Goal: Information Seeking & Learning: Learn about a topic

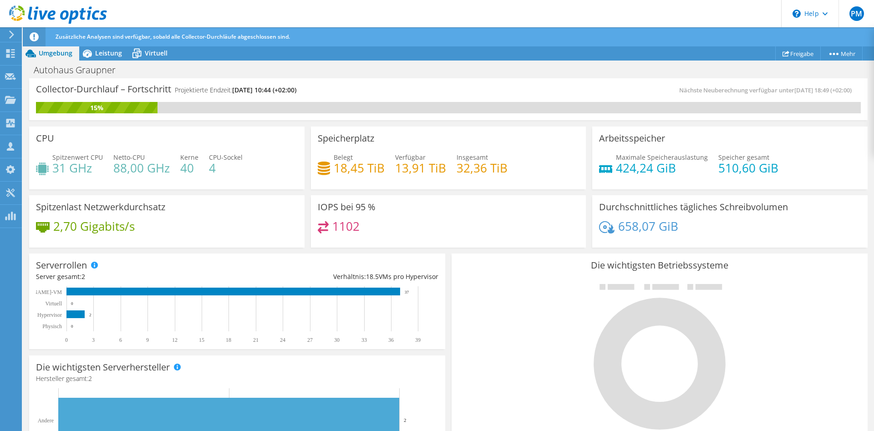
drag, startPoint x: 516, startPoint y: 167, endPoint x: 314, endPoint y: 169, distance: 202.5
click at [314, 169] on div "Speicherplatz Belegt 18,45 TiB Verfügbar 13,91 TiB Insgesamt 32,36 TiB" at bounding box center [448, 157] width 275 height 63
click at [416, 170] on h4 "13,91 TiB" at bounding box center [420, 168] width 51 height 10
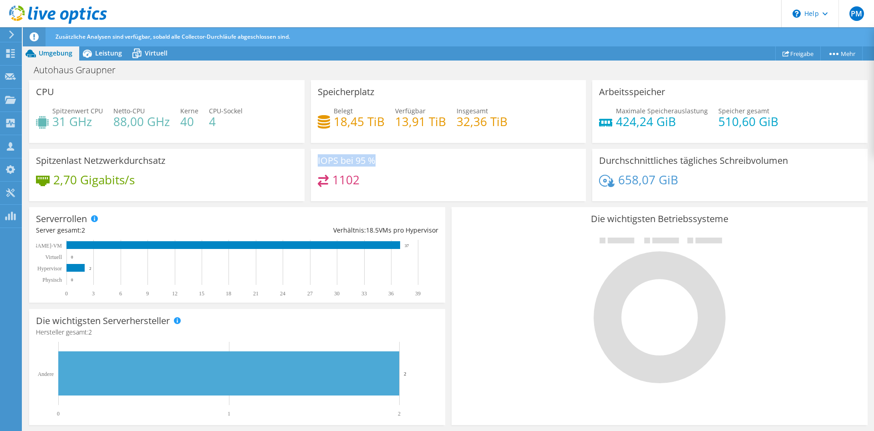
drag, startPoint x: 386, startPoint y: 180, endPoint x: 298, endPoint y: 158, distance: 90.5
click at [313, 160] on div "IOPS bei 95 % 1102" at bounding box center [448, 175] width 275 height 53
click at [100, 181] on h4 "2,70 Gigabits/s" at bounding box center [93, 180] width 81 height 10
drag, startPoint x: 143, startPoint y: 181, endPoint x: 37, endPoint y: 160, distance: 107.6
click at [37, 160] on div "Spitzenlast Netzwerkdurchsatz 2,70 Gigabits/s" at bounding box center [166, 175] width 275 height 53
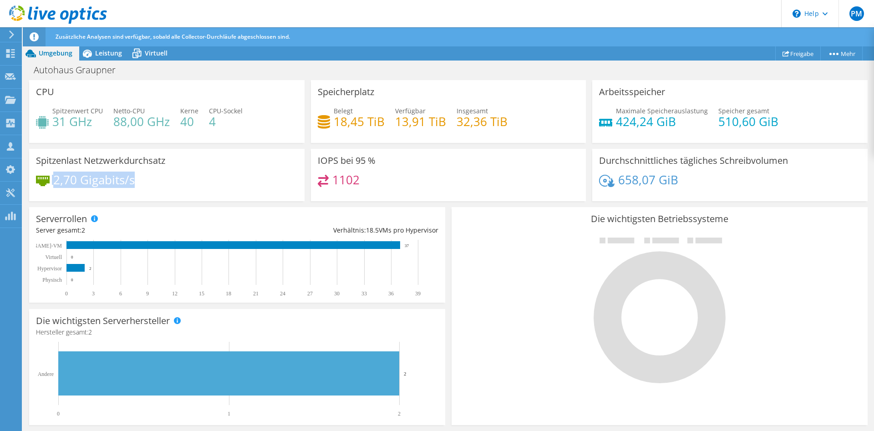
drag, startPoint x: 37, startPoint y: 160, endPoint x: 163, endPoint y: 182, distance: 127.5
click at [163, 182] on div "Spitzenlast Netzwerkdurchsatz 2,70 Gigabits/s" at bounding box center [166, 175] width 275 height 53
click at [82, 119] on h4 "31 GHz" at bounding box center [77, 121] width 51 height 10
drag, startPoint x: 227, startPoint y: 121, endPoint x: 182, endPoint y: 121, distance: 46.0
click at [182, 121] on div "Spitzenwert CPU 31 GHz Netto-CPU 88,00 GHz Kerne 40 CPU-Sockel 4" at bounding box center [167, 121] width 262 height 30
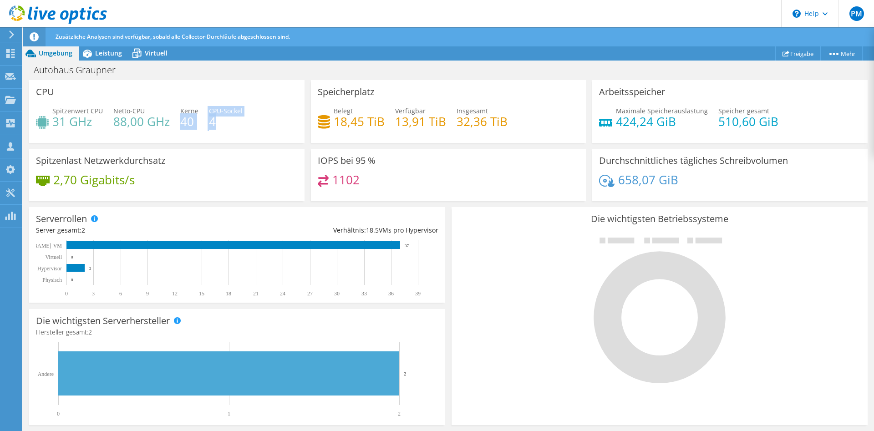
click at [201, 123] on div "Spitzenwert CPU 31 GHz Netto-CPU 88,00 GHz Kerne 40 CPU-Sockel 4" at bounding box center [167, 121] width 262 height 30
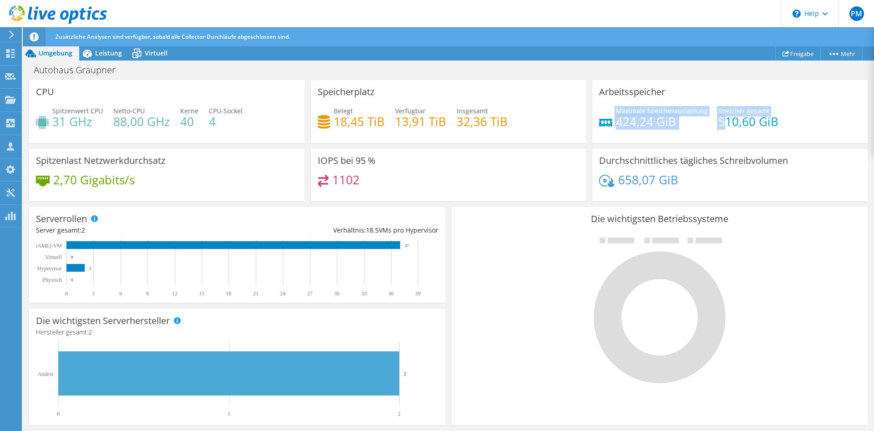
drag, startPoint x: 720, startPoint y: 121, endPoint x: 611, endPoint y: 121, distance: 108.3
click at [611, 121] on div "Maximale Speicherauslastung 424,24 [PERSON_NAME] gesamt 510,60 GiB" at bounding box center [730, 121] width 262 height 30
click at [702, 116] on div "Maximale Speicherauslastung 424,24 GiB" at bounding box center [662, 116] width 92 height 20
drag, startPoint x: 782, startPoint y: 124, endPoint x: 616, endPoint y: 119, distance: 166.1
click at [616, 119] on div "Maximale Speicherauslastung 424,24 [PERSON_NAME] gesamt 510,60 GiB" at bounding box center [730, 121] width 262 height 30
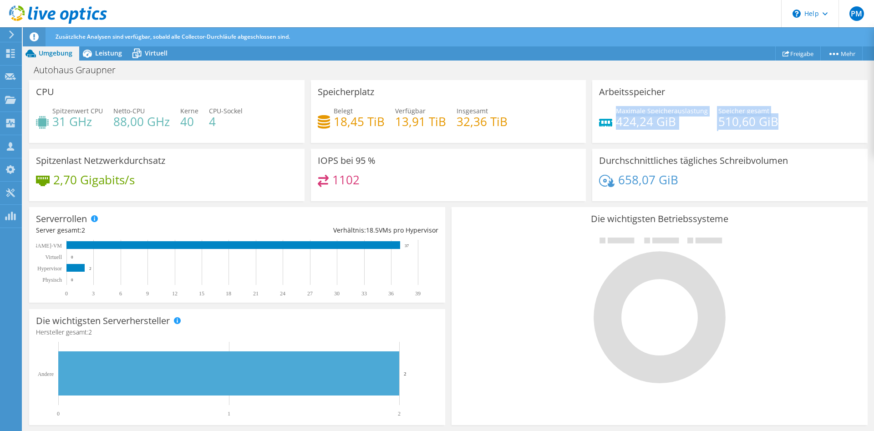
click at [719, 118] on h4 "510,60 GiB" at bounding box center [748, 121] width 60 height 10
drag, startPoint x: 616, startPoint y: 122, endPoint x: 787, endPoint y: 119, distance: 171.1
click at [787, 119] on div "Maximale Speicherauslastung 424,24 [PERSON_NAME] gesamt 510,60 GiB" at bounding box center [730, 121] width 262 height 30
click at [644, 120] on h4 "424,24 GiB" at bounding box center [662, 121] width 92 height 10
drag, startPoint x: 619, startPoint y: 121, endPoint x: 650, endPoint y: 122, distance: 30.5
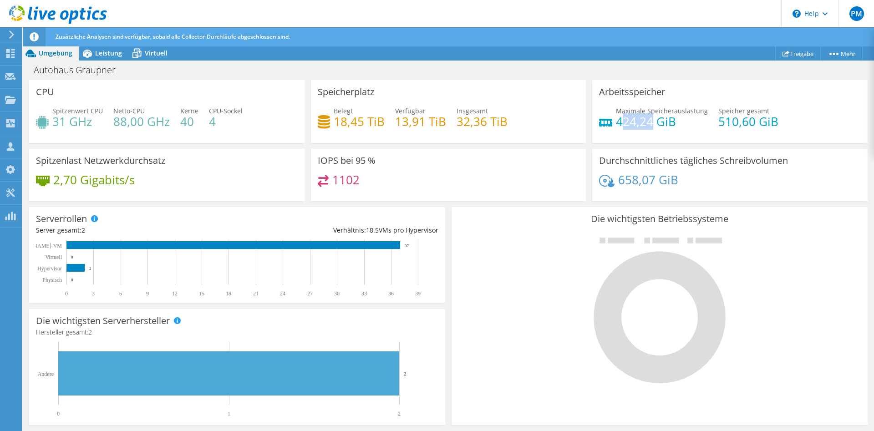
click at [650, 122] on h4 "424,24 GiB" at bounding box center [662, 121] width 92 height 10
click at [652, 122] on h4 "424,24 GiB" at bounding box center [662, 121] width 92 height 10
drag, startPoint x: 616, startPoint y: 111, endPoint x: 703, endPoint y: 128, distance: 89.6
click at [703, 128] on div "Maximale Speicherauslastung 424,24 [PERSON_NAME] gesamt 510,60 GiB" at bounding box center [730, 121] width 262 height 30
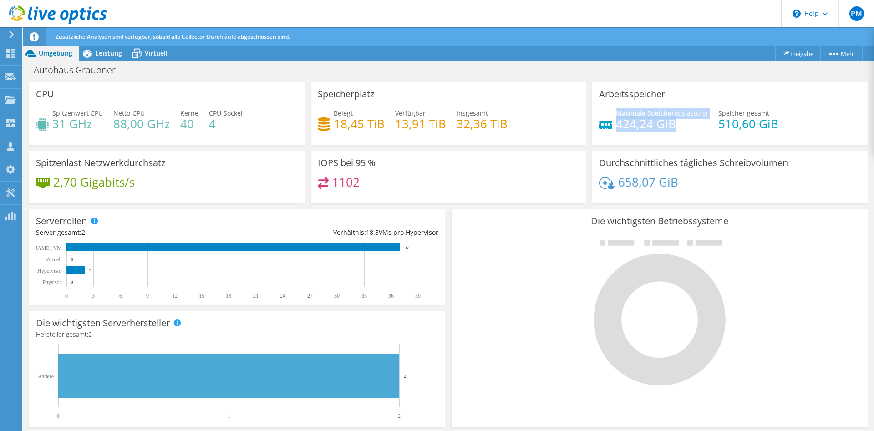
scroll to position [0, 0]
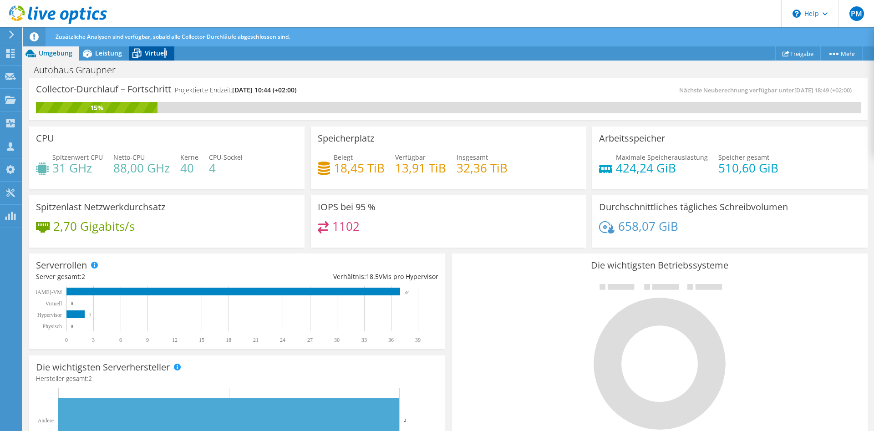
click at [163, 55] on span "Virtuell" at bounding box center [156, 53] width 23 height 9
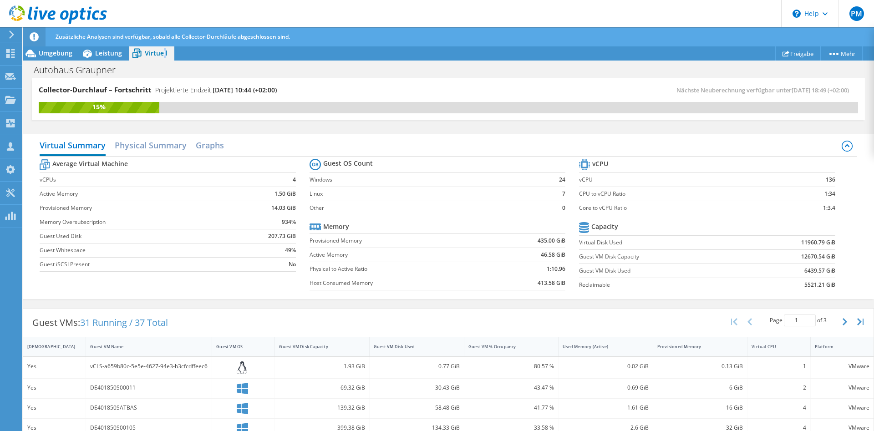
click at [138, 51] on icon at bounding box center [136, 54] width 9 height 7
click at [162, 148] on h2 "Physical Summary" at bounding box center [151, 146] width 72 height 20
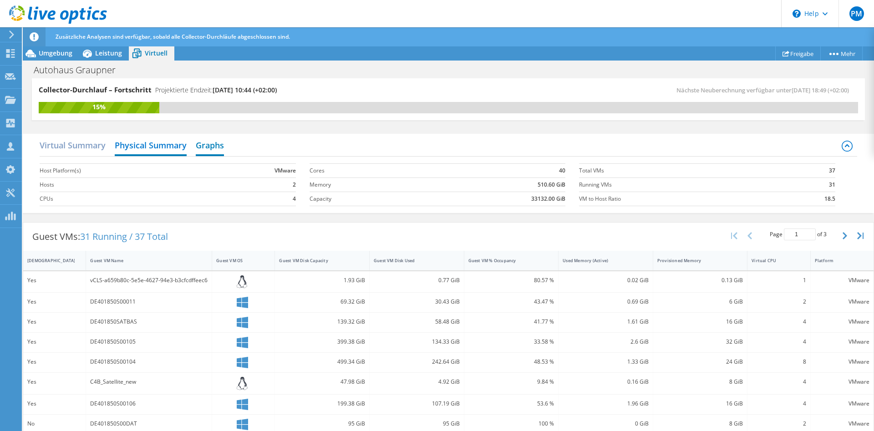
click at [200, 147] on h2 "Graphs" at bounding box center [210, 146] width 28 height 20
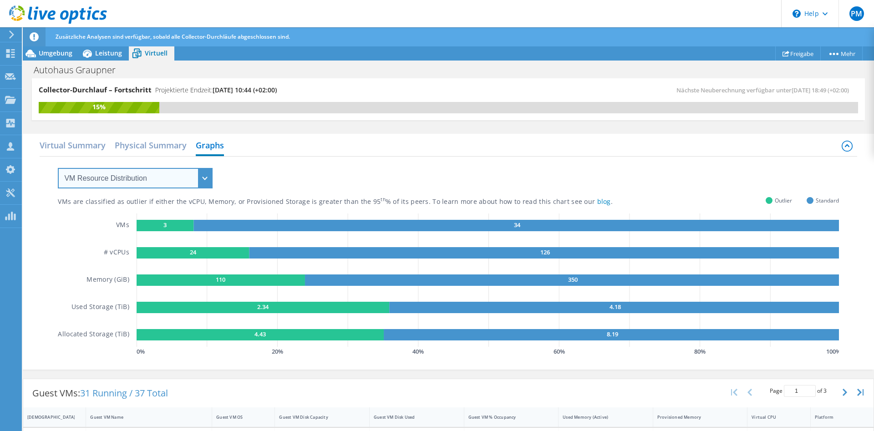
click at [58, 168] on select "VM Resource Distribution Provisioning Contrast Over Provisioning" at bounding box center [135, 178] width 155 height 20
select select "Over Provisioning"
click option "Over Provisioning" at bounding box center [0, 0] width 0 height 0
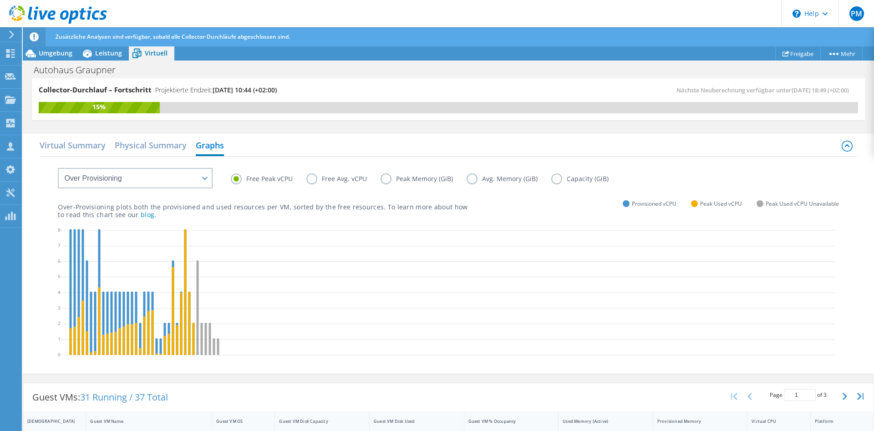
click at [407, 178] on label "Peak Memory (GiB)" at bounding box center [423, 178] width 86 height 11
click at [0, 0] on input "Peak Memory (GiB)" at bounding box center [0, 0] width 0 height 0
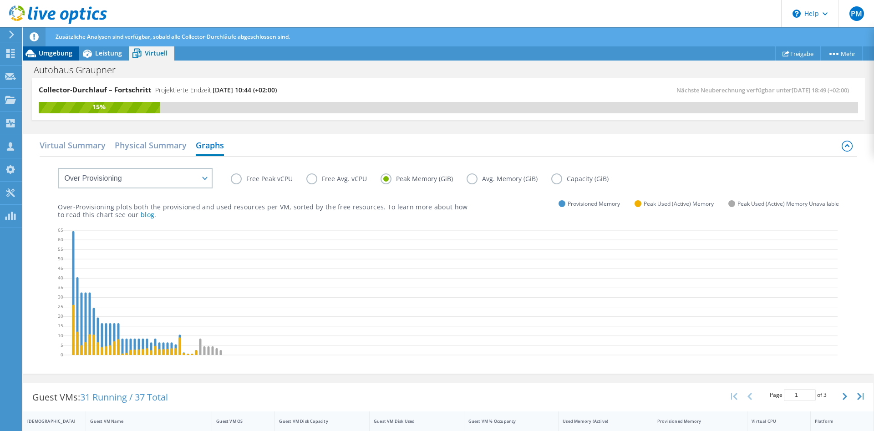
click at [54, 51] on span "Umgebung" at bounding box center [56, 53] width 34 height 9
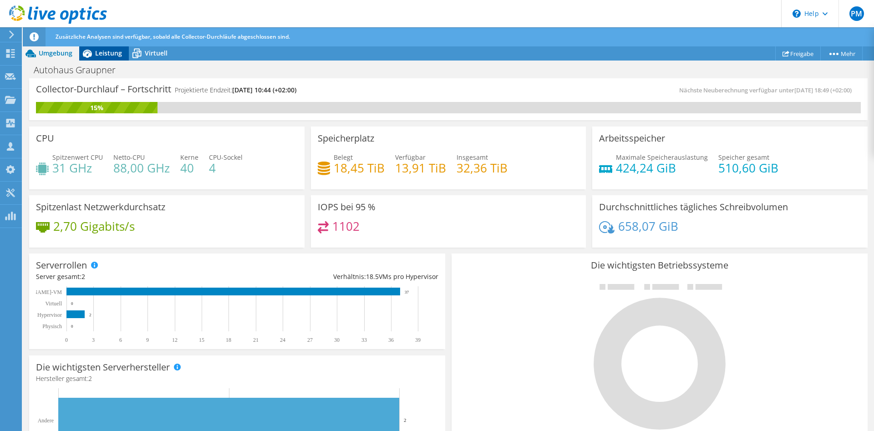
click at [108, 57] on span "Leistung" at bounding box center [108, 53] width 27 height 9
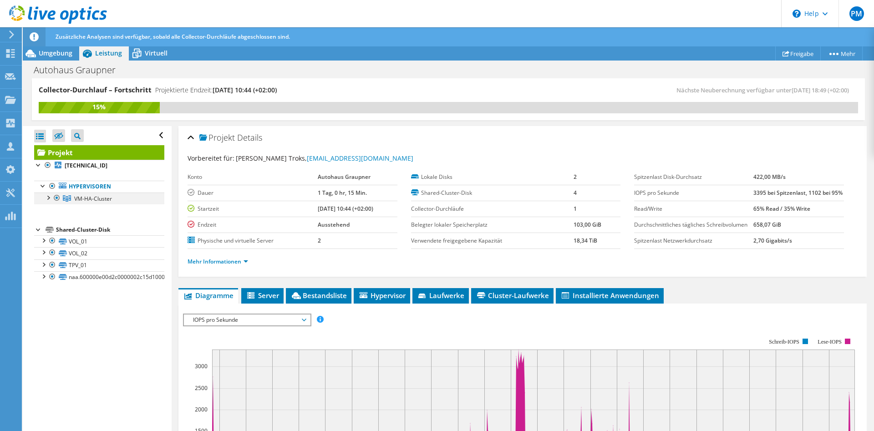
click at [51, 199] on div at bounding box center [47, 196] width 9 height 9
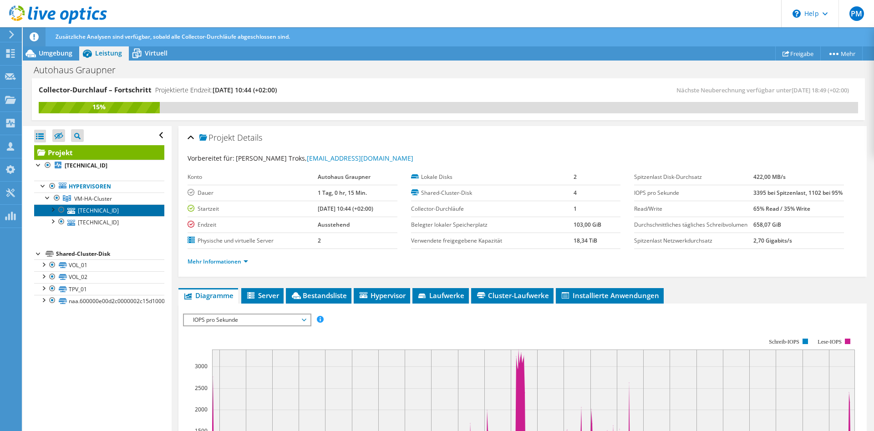
click at [117, 216] on link "[TECHNICAL_ID]" at bounding box center [99, 210] width 130 height 12
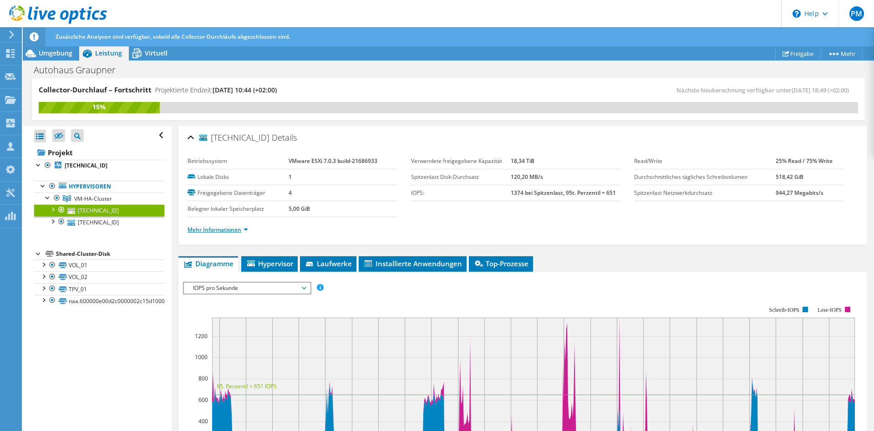
click at [236, 231] on link "Mehr Informationen" at bounding box center [217, 230] width 61 height 8
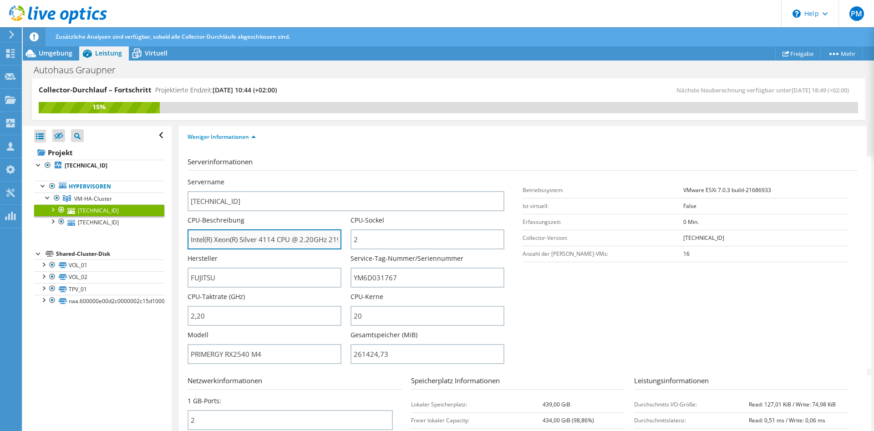
scroll to position [0, 17]
drag, startPoint x: 265, startPoint y: 242, endPoint x: 373, endPoint y: 246, distance: 108.3
click at [341, 246] on input "Intel(R) Xeon(R) Silver 4114 CPU @ 2.20GHz 219 GHz" at bounding box center [264, 239] width 154 height 20
click at [600, 298] on section "Serverinformationen Servername [TECHNICAL_ID] CPU-Beschreibung Intel(R) Xeon(R)…" at bounding box center [524, 263] width 674 height 212
drag, startPoint x: 206, startPoint y: 236, endPoint x: 355, endPoint y: 235, distance: 149.2
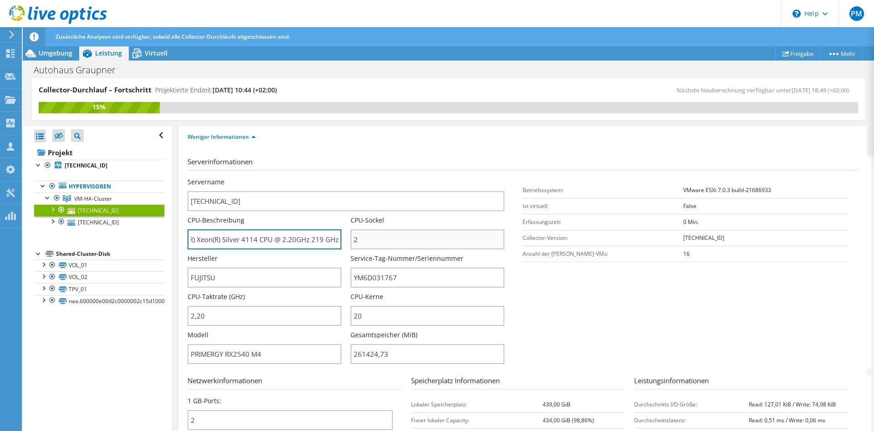
click at [341, 235] on input "Intel(R) Xeon(R) Silver 4114 CPU @ 2.20GHz 219 GHz" at bounding box center [264, 239] width 154 height 20
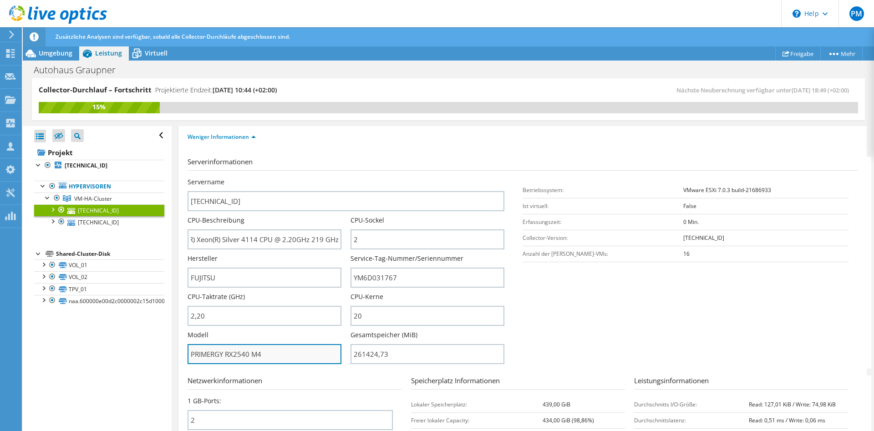
drag, startPoint x: 253, startPoint y: 354, endPoint x: 284, endPoint y: 354, distance: 31.0
click at [284, 354] on input "PRIMERGY RX2540 M4" at bounding box center [264, 354] width 154 height 20
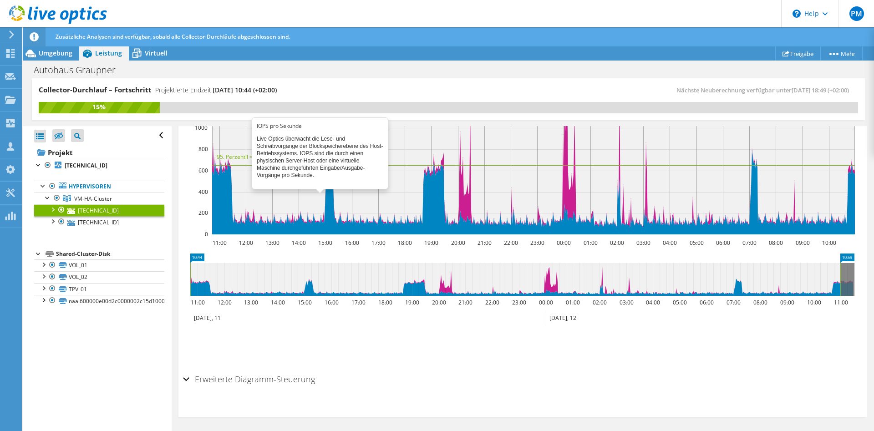
scroll to position [503, 0]
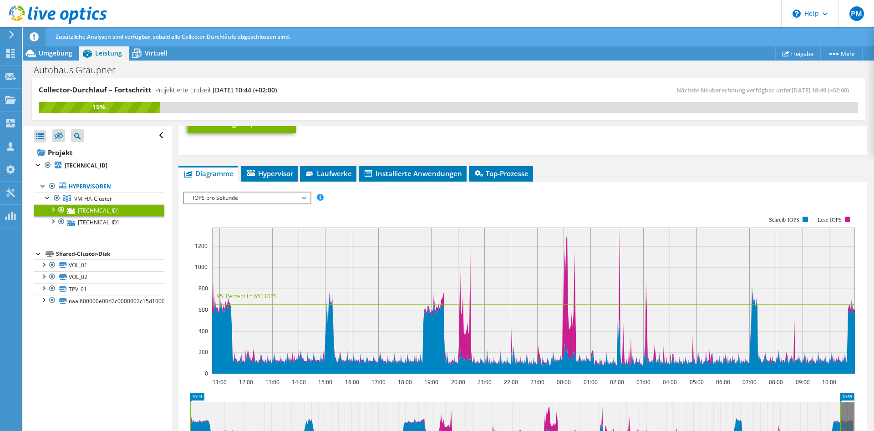
click at [290, 199] on span "IOPS pro Sekunde" at bounding box center [246, 197] width 117 height 11
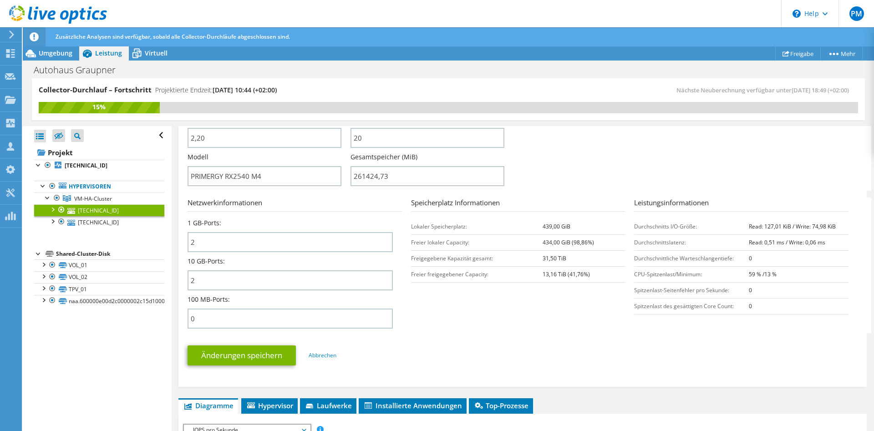
scroll to position [456, 0]
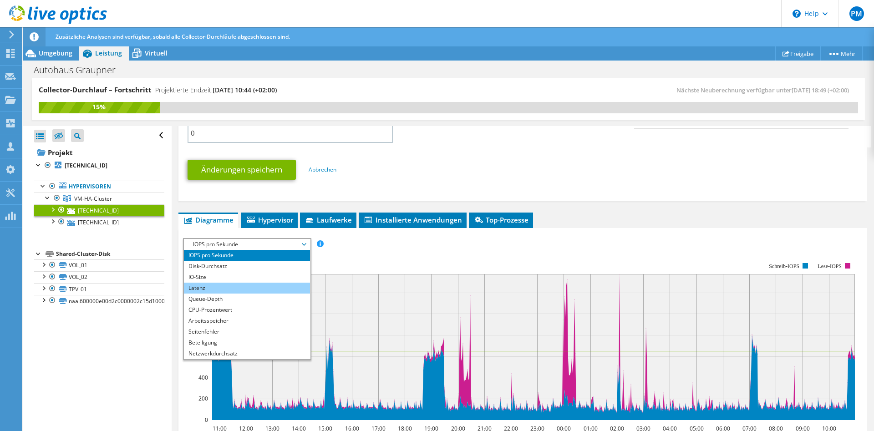
click at [247, 288] on li "Latenz" at bounding box center [247, 288] width 126 height 11
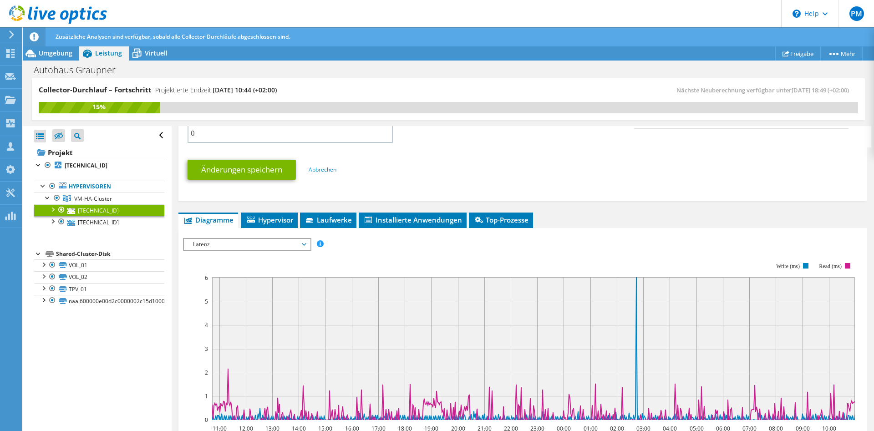
click at [288, 245] on span "Latenz" at bounding box center [246, 244] width 117 height 11
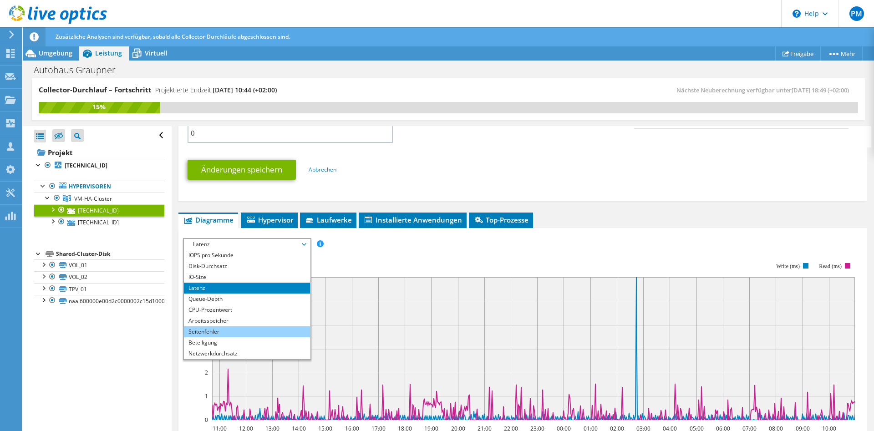
click at [225, 328] on li "Seitenfehler" at bounding box center [247, 331] width 126 height 11
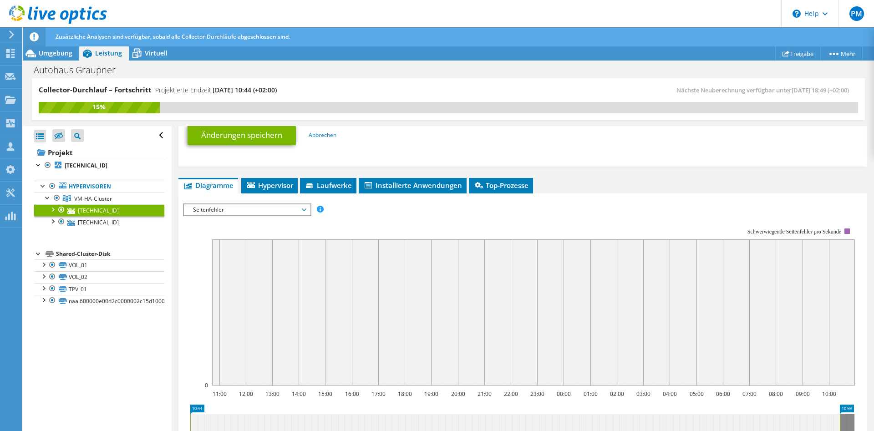
scroll to position [549, 0]
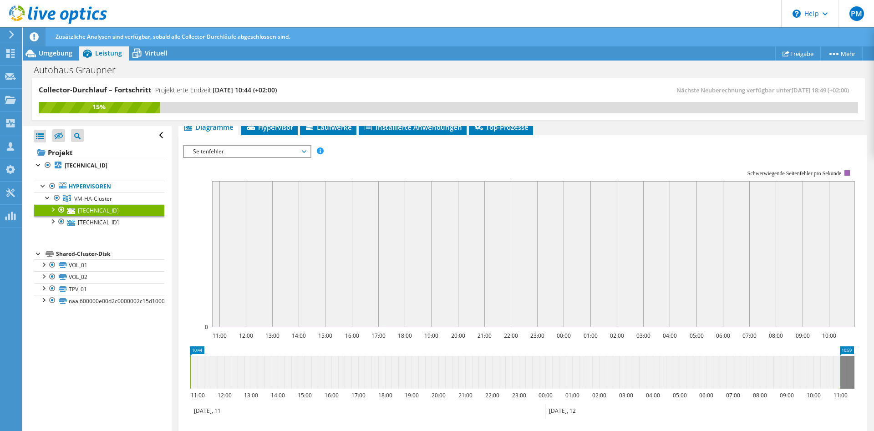
click at [267, 154] on span "Seitenfehler" at bounding box center [246, 151] width 117 height 11
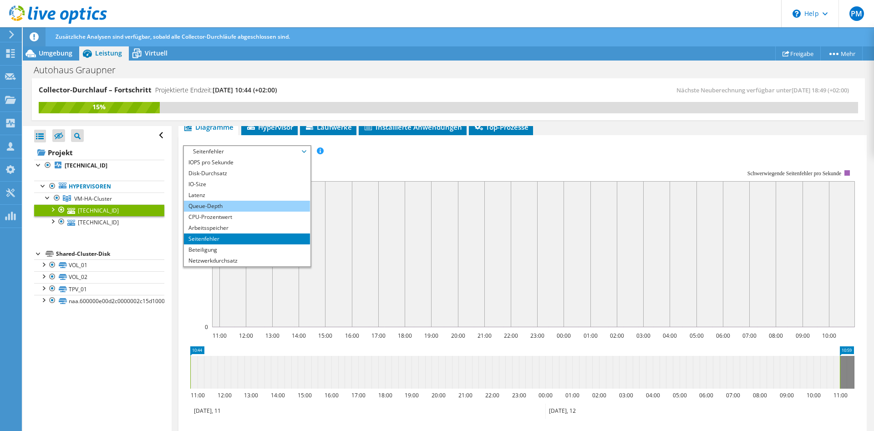
click at [228, 207] on li "Queue-Depth" at bounding box center [247, 206] width 126 height 11
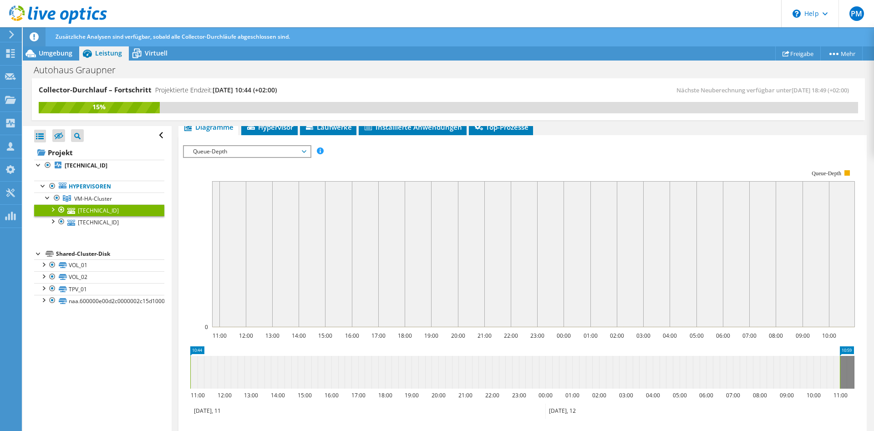
click at [270, 148] on span "Queue-Depth" at bounding box center [246, 151] width 117 height 11
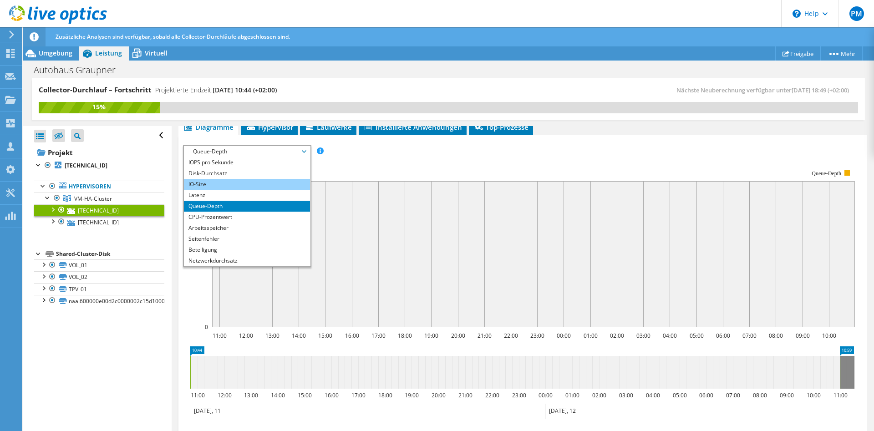
click at [213, 185] on li "IO-Size" at bounding box center [247, 184] width 126 height 11
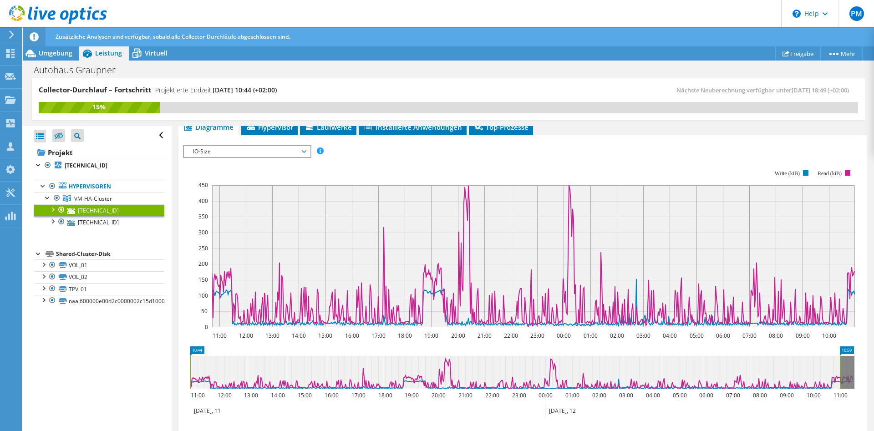
click at [267, 149] on span "IO-Size" at bounding box center [246, 151] width 117 height 11
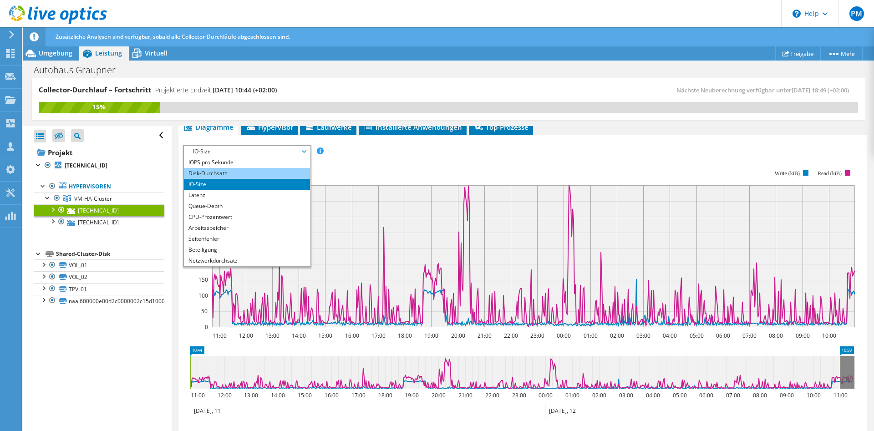
click at [221, 172] on li "Disk-Durchsatz" at bounding box center [247, 173] width 126 height 11
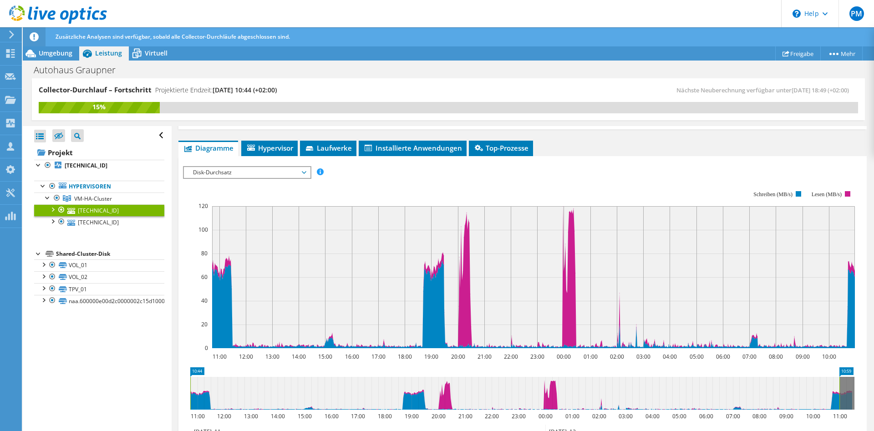
scroll to position [503, 0]
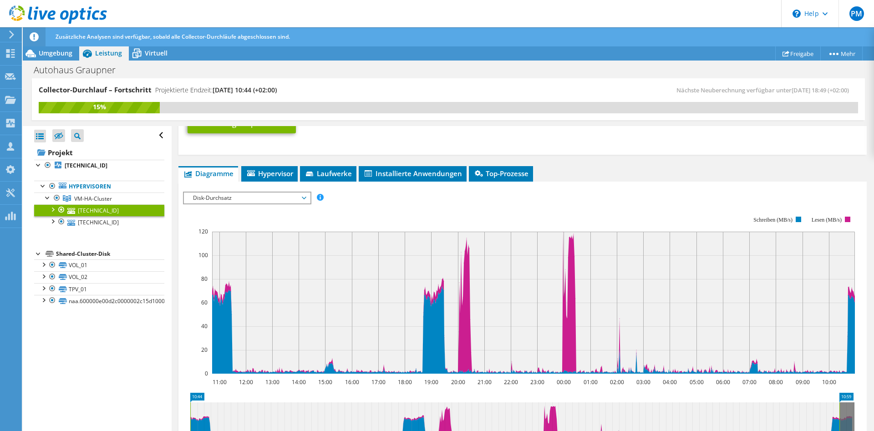
click at [284, 195] on span "Disk-Durchsatz" at bounding box center [246, 197] width 117 height 11
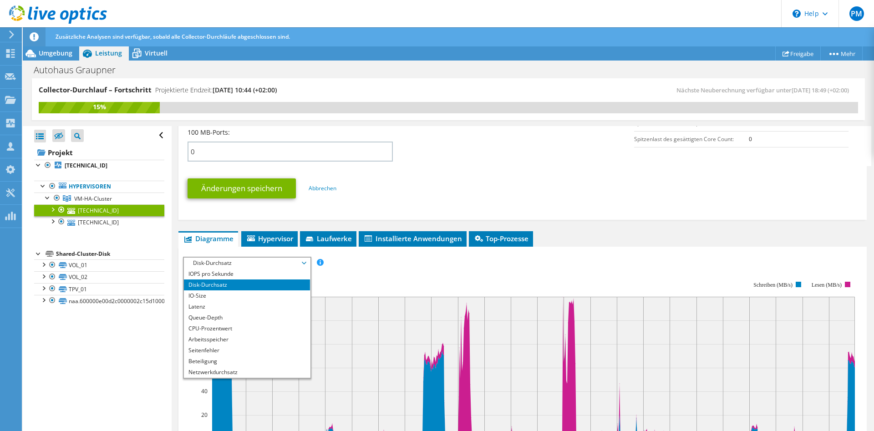
scroll to position [410, 0]
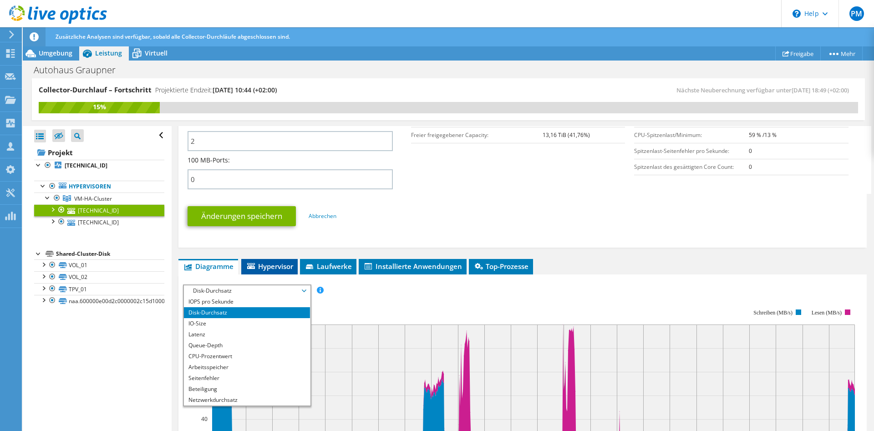
click at [275, 269] on span "Hypervisor" at bounding box center [269, 266] width 47 height 9
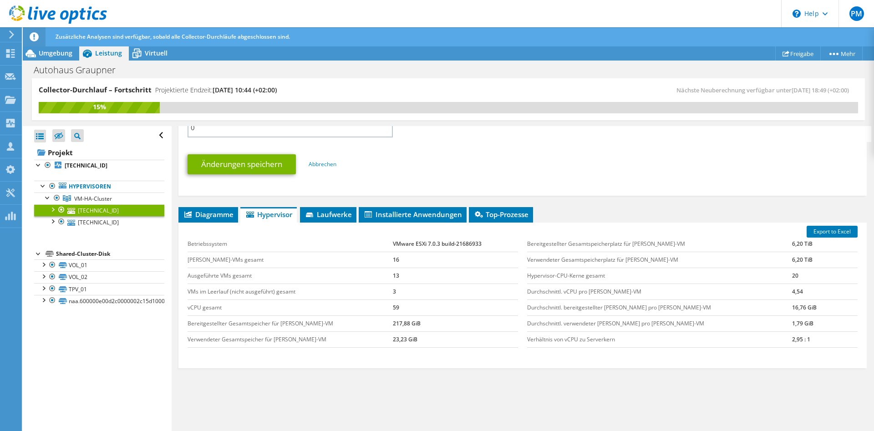
scroll to position [480, 0]
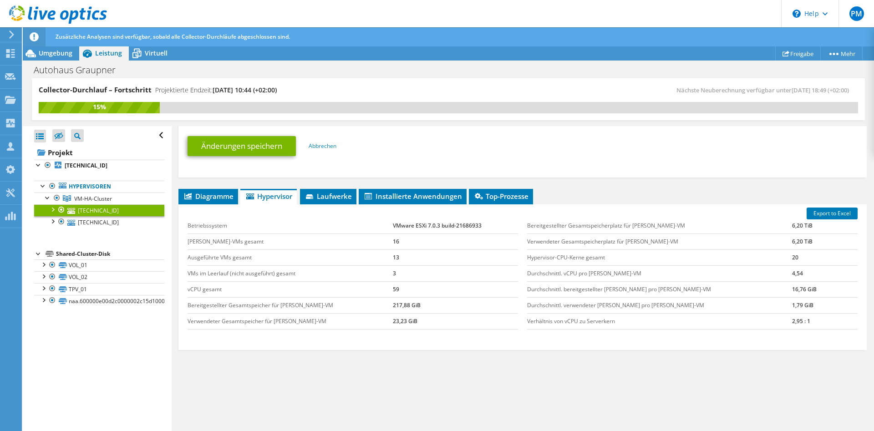
drag, startPoint x: 369, startPoint y: 226, endPoint x: 673, endPoint y: 328, distance: 321.0
click at [673, 328] on div "Betriebssystem VMware ESXi 7.0.3 build-21686933 [PERSON_NAME]-VMs gesamt 16 Aus…" at bounding box center [522, 274] width 679 height 130
click at [673, 328] on td "Verhältnis von vCPU zu Serverkern" at bounding box center [659, 321] width 265 height 16
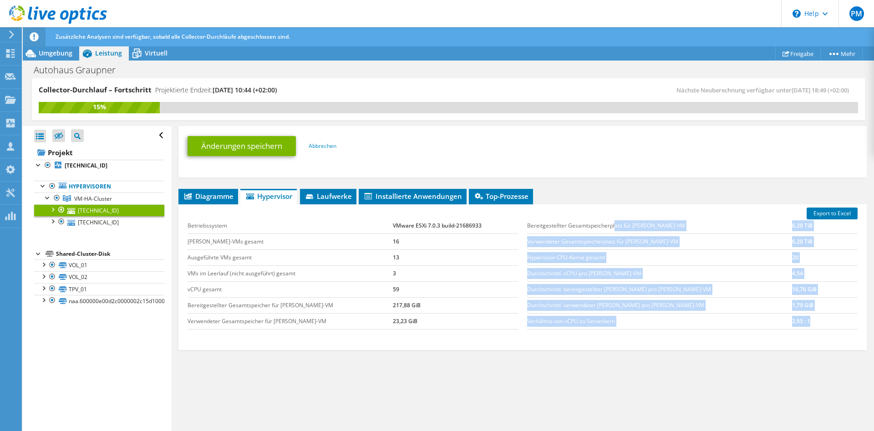
drag, startPoint x: 637, startPoint y: 231, endPoint x: 804, endPoint y: 324, distance: 191.3
click at [804, 324] on tbody "Bereitgestellter Gesamtspeicherplatz für [PERSON_NAME]-VM 6,20 TiB Verwendeter …" at bounding box center [692, 273] width 330 height 111
click at [768, 322] on td "Verhältnis von vCPU zu Serverkern" at bounding box center [659, 321] width 265 height 16
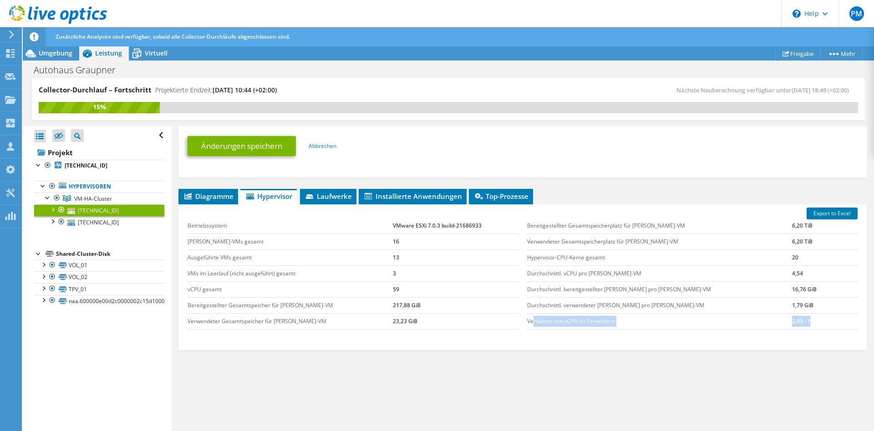
drag, startPoint x: 532, startPoint y: 321, endPoint x: 797, endPoint y: 317, distance: 264.8
click at [797, 317] on tr "Verhältnis von vCPU zu Serverkern 2,95 : 1" at bounding box center [692, 321] width 330 height 16
click at [340, 199] on span "Laufwerke" at bounding box center [327, 196] width 47 height 9
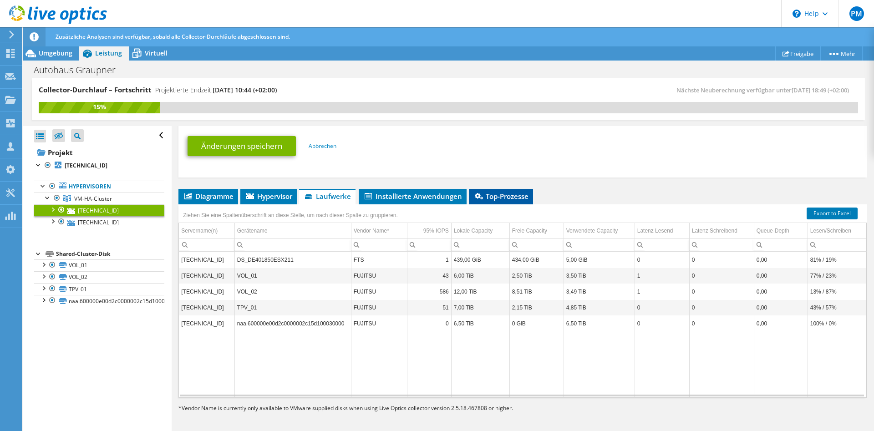
click at [522, 196] on span "Top-Prozesse" at bounding box center [500, 196] width 55 height 9
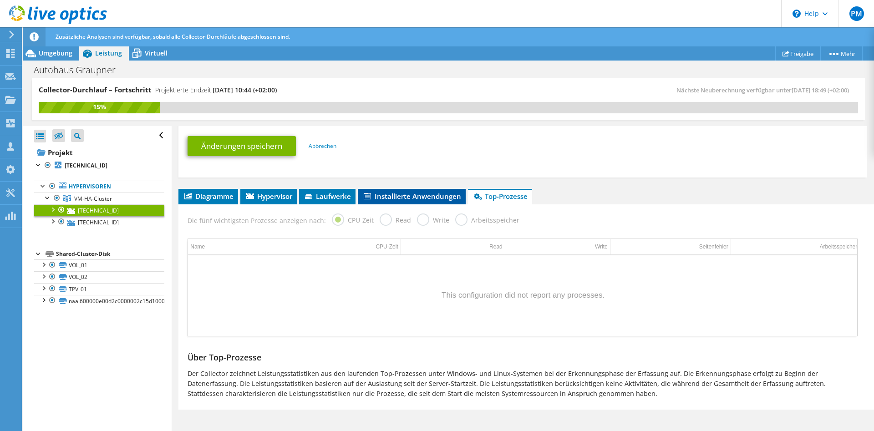
click at [430, 196] on span "Installierte Anwendungen" at bounding box center [411, 196] width 99 height 9
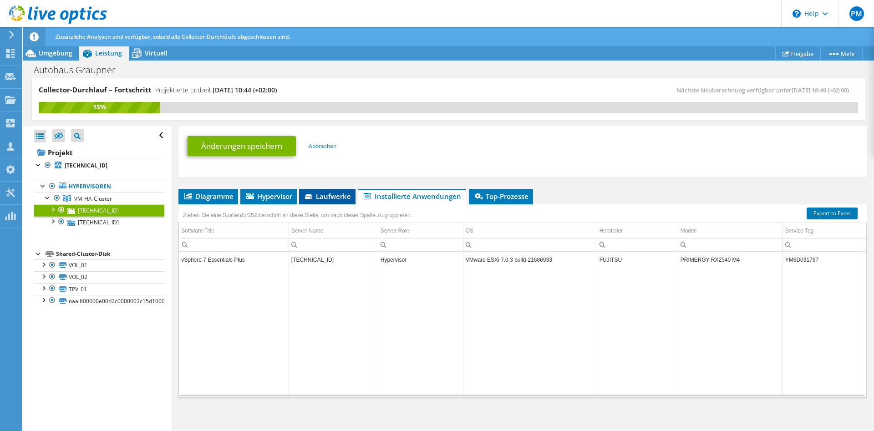
click at [338, 197] on span "Laufwerke" at bounding box center [326, 196] width 47 height 9
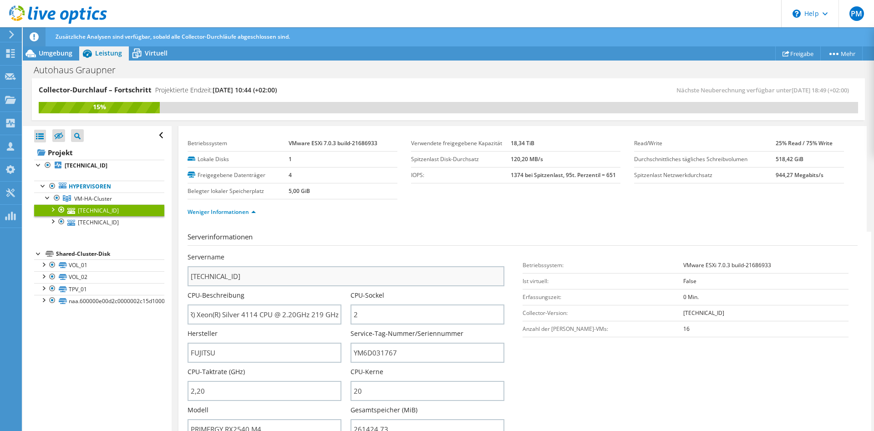
scroll to position [0, 0]
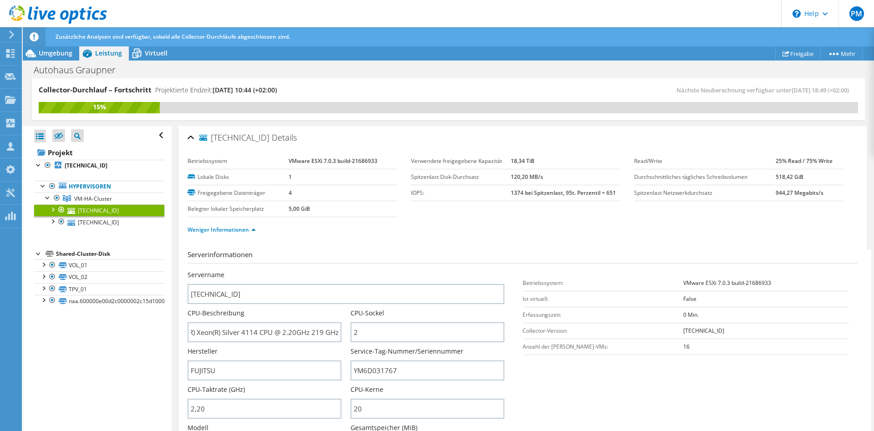
drag, startPoint x: 519, startPoint y: 193, endPoint x: 601, endPoint y: 192, distance: 81.9
click at [601, 192] on tr "IOPS: 1374 bei Spitzenlast, 95t. Perzentil = 651" at bounding box center [516, 193] width 210 height 16
click at [575, 192] on b "1374 bei Spitzenlast, 95t. Perzentil = 651" at bounding box center [562, 193] width 105 height 8
drag, startPoint x: 572, startPoint y: 192, endPoint x: 623, endPoint y: 192, distance: 51.0
click at [623, 192] on div "Verwendete freigegebene Kapazität 18,34 TiB Spitzenlast Disk-Durchsatz 120,20 M…" at bounding box center [522, 177] width 223 height 48
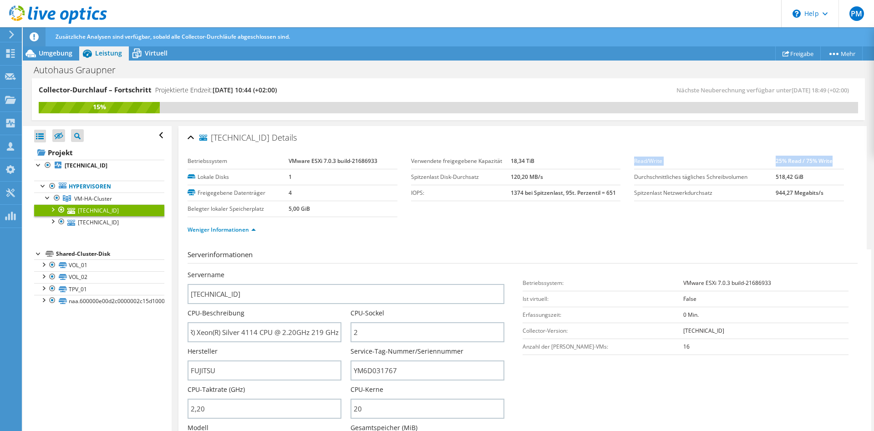
drag, startPoint x: 636, startPoint y: 161, endPoint x: 838, endPoint y: 161, distance: 202.9
click at [838, 161] on tr "Read/Write 25% Read / 75% Write" at bounding box center [739, 161] width 210 height 16
click at [840, 161] on td "25% Read / 75% Write" at bounding box center [809, 161] width 68 height 16
drag, startPoint x: 813, startPoint y: 160, endPoint x: 758, endPoint y: 166, distance: 55.0
click at [761, 165] on tr "Read/Write 25% Read / 75% Write" at bounding box center [739, 161] width 210 height 16
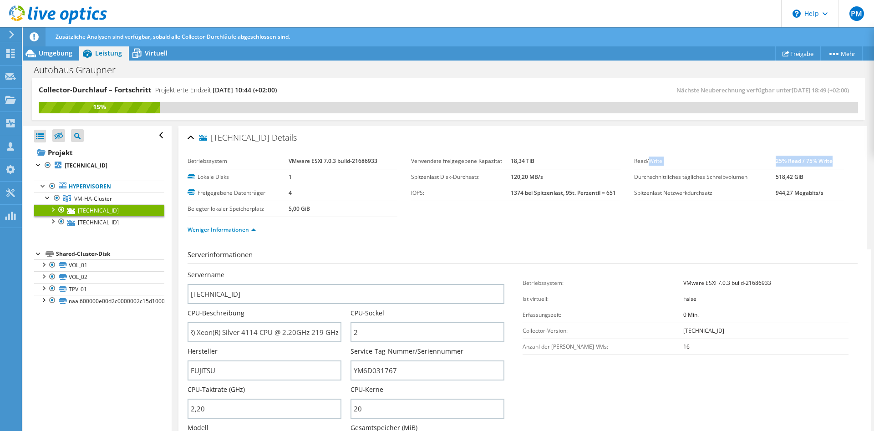
click at [755, 167] on td "Read/Write" at bounding box center [704, 161] width 141 height 16
click at [102, 218] on link "[TECHNICAL_ID]" at bounding box center [99, 222] width 130 height 12
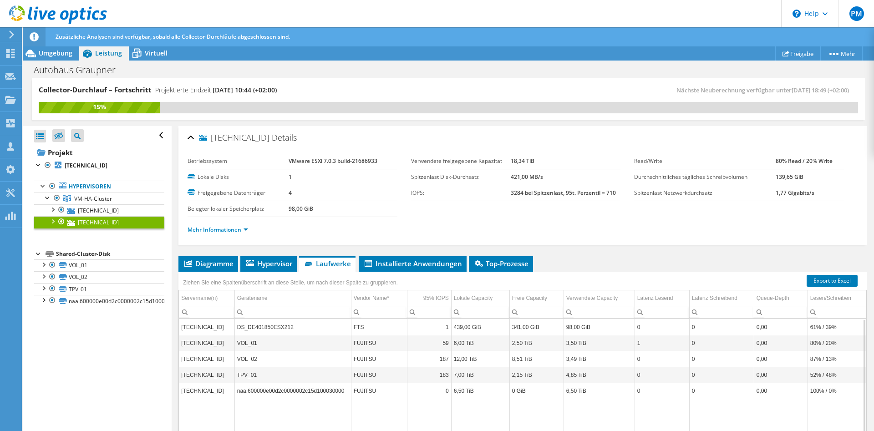
click at [219, 234] on li "Mehr Informationen" at bounding box center [220, 230] width 66 height 10
click at [217, 227] on link "Mehr Informationen" at bounding box center [217, 230] width 61 height 8
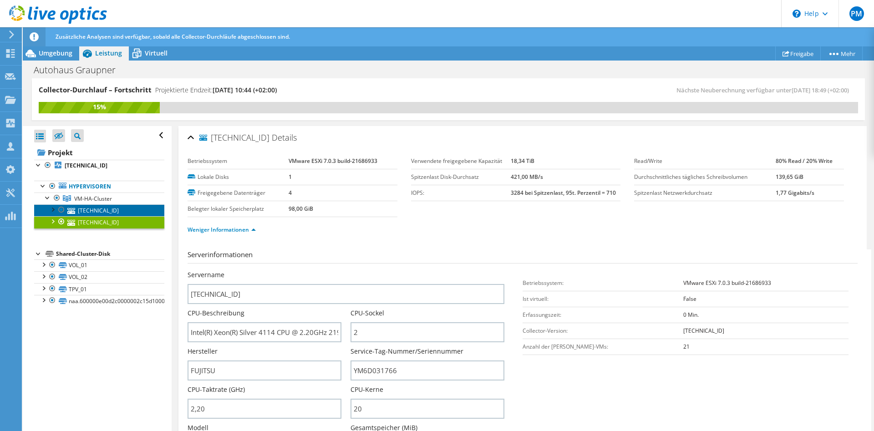
click at [83, 211] on link "[TECHNICAL_ID]" at bounding box center [99, 210] width 130 height 12
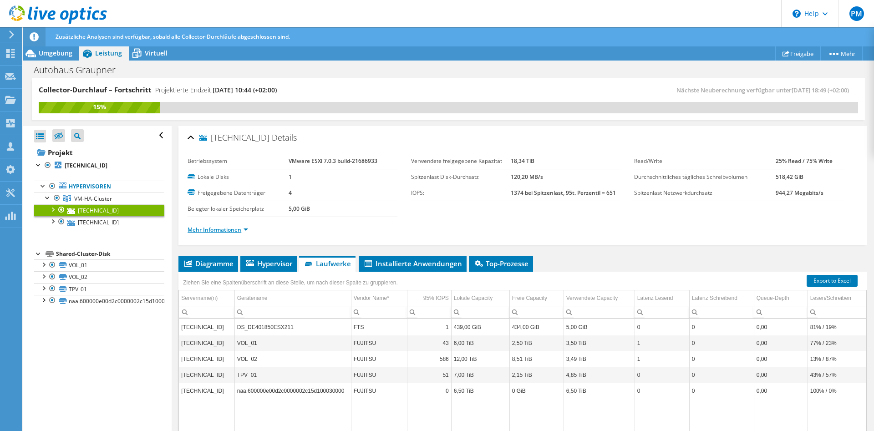
click at [244, 230] on link "Mehr Informationen" at bounding box center [217, 230] width 61 height 8
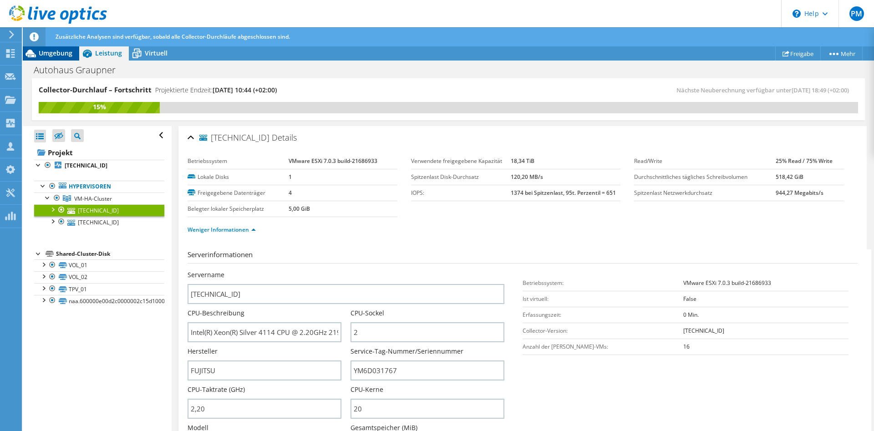
click at [57, 56] on span "Umgebung" at bounding box center [56, 53] width 34 height 9
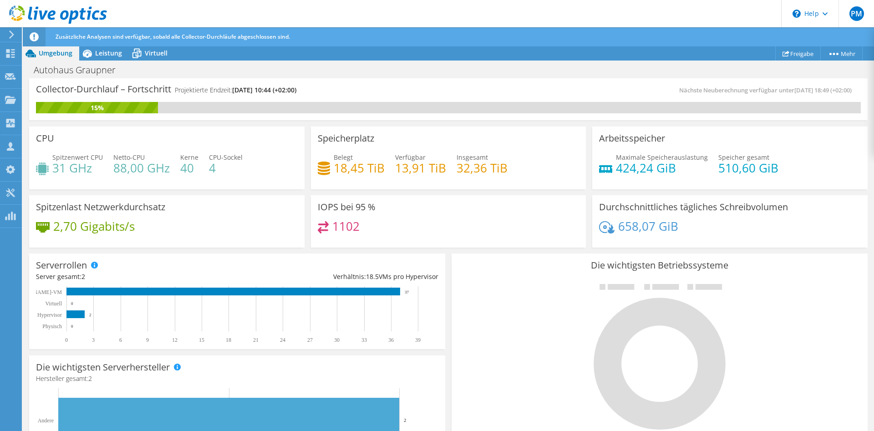
drag, startPoint x: 96, startPoint y: 108, endPoint x: 167, endPoint y: 113, distance: 70.2
click at [163, 113] on div "15%" at bounding box center [448, 107] width 824 height 11
click at [156, 56] on span "Virtuell" at bounding box center [156, 53] width 23 height 9
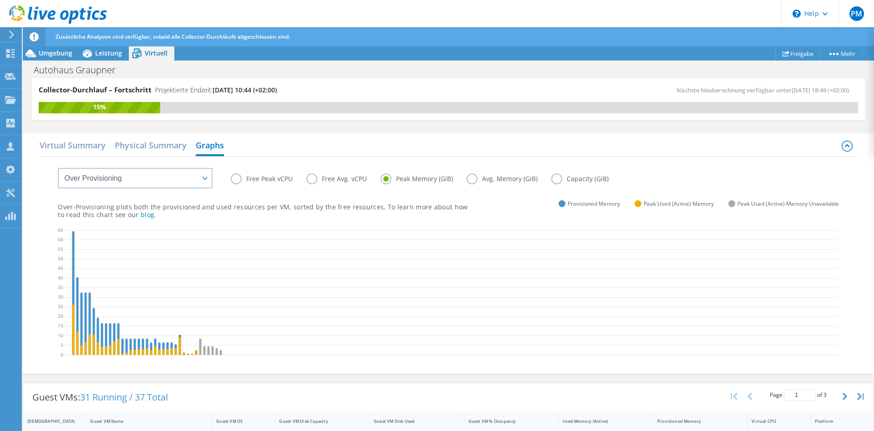
click at [263, 179] on label "Free Peak vCPU" at bounding box center [269, 178] width 76 height 11
click at [0, 0] on input "Free Peak vCPU" at bounding box center [0, 0] width 0 height 0
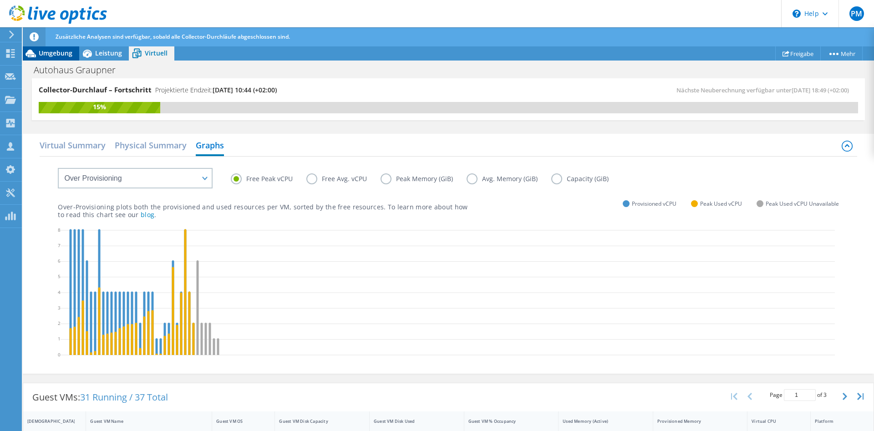
click at [64, 54] on span "Umgebung" at bounding box center [56, 53] width 34 height 9
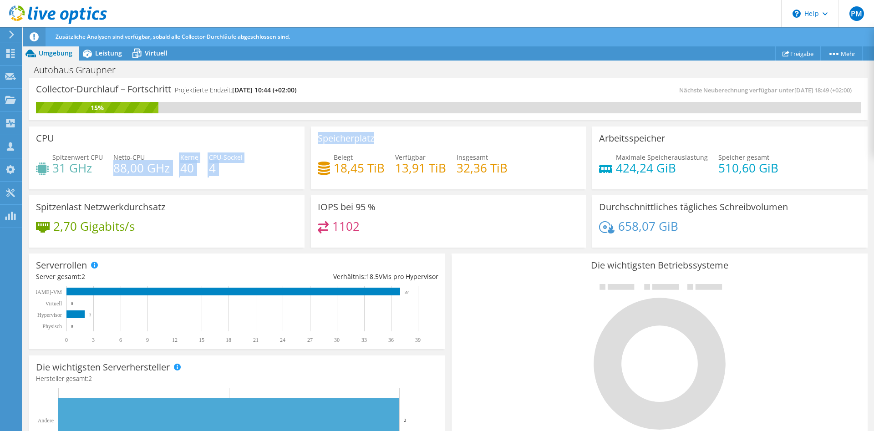
drag, startPoint x: 715, startPoint y: 241, endPoint x: 141, endPoint y: 154, distance: 579.9
click at [141, 155] on div "CPU Spitzenwert CPU 31 GHz Netto-CPU 88,00 GHz Kerne 40 CPU-Sockel 4 Speicherpl…" at bounding box center [448, 186] width 844 height 127
click at [325, 202] on div "IOPS bei 95 % 1102" at bounding box center [448, 221] width 275 height 53
